Goal: Transaction & Acquisition: Purchase product/service

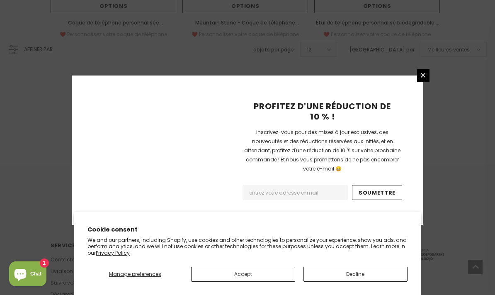
scroll to position [1030, 0]
